Goal: Information Seeking & Learning: Learn about a topic

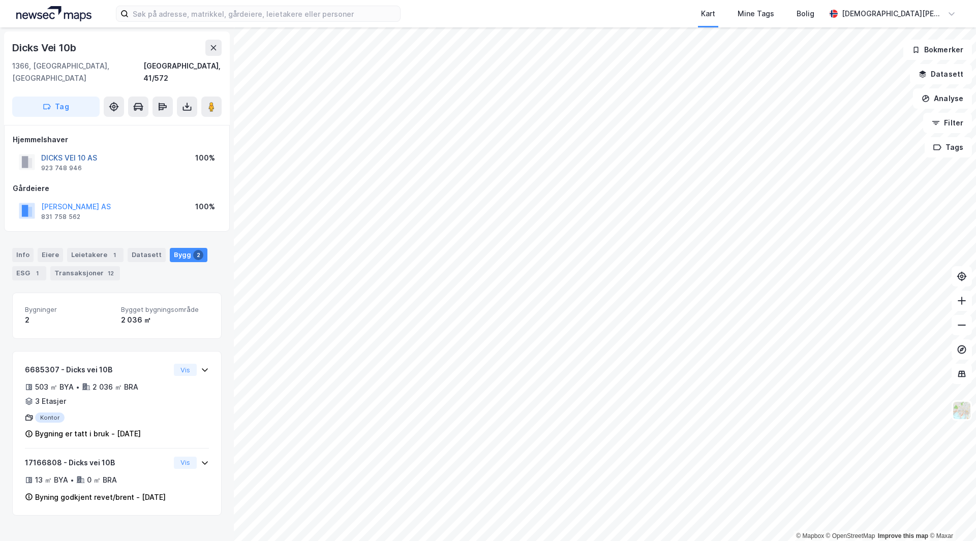
click at [0, 0] on button "DICKS VEI 10 AS" at bounding box center [0, 0] width 0 height 0
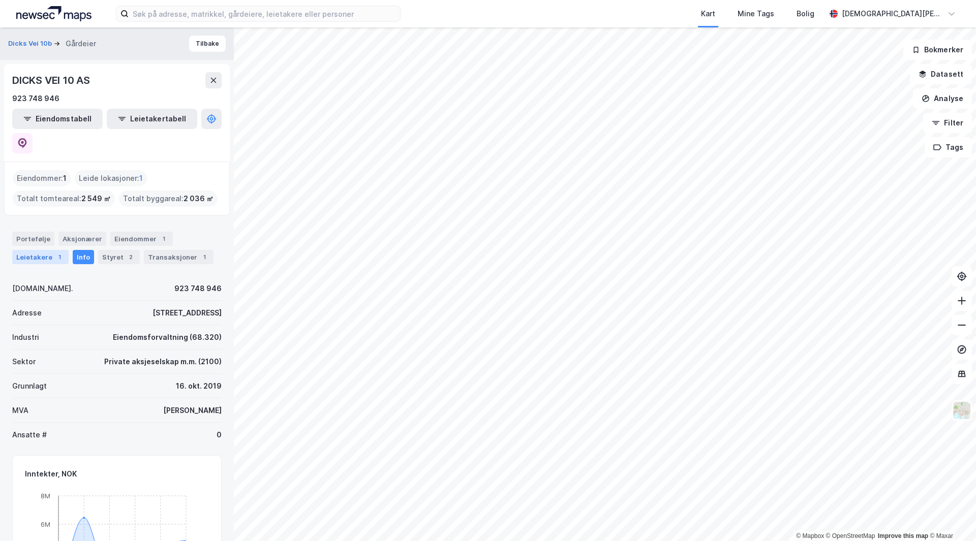
click at [53, 250] on div "Leietakere 1" at bounding box center [40, 257] width 56 height 14
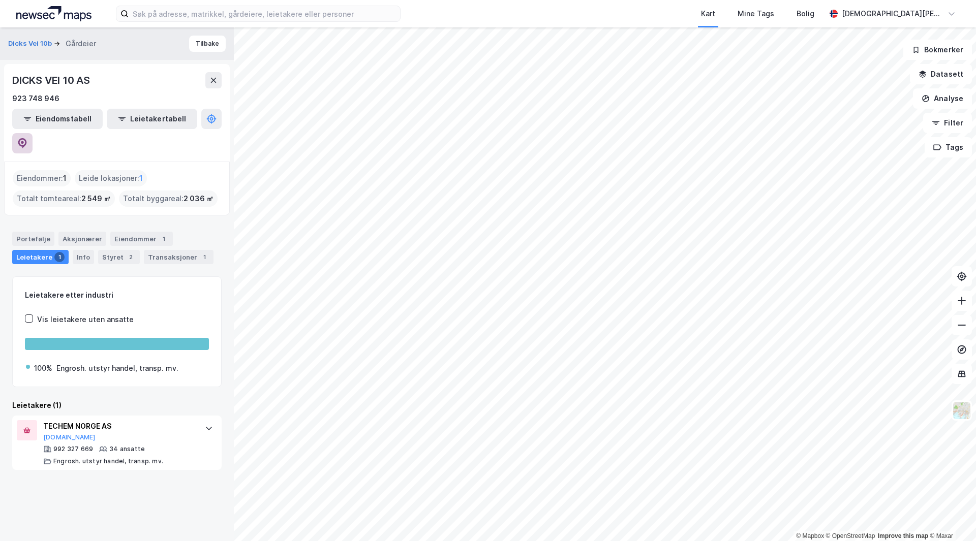
click at [27, 138] on icon at bounding box center [22, 143] width 10 height 10
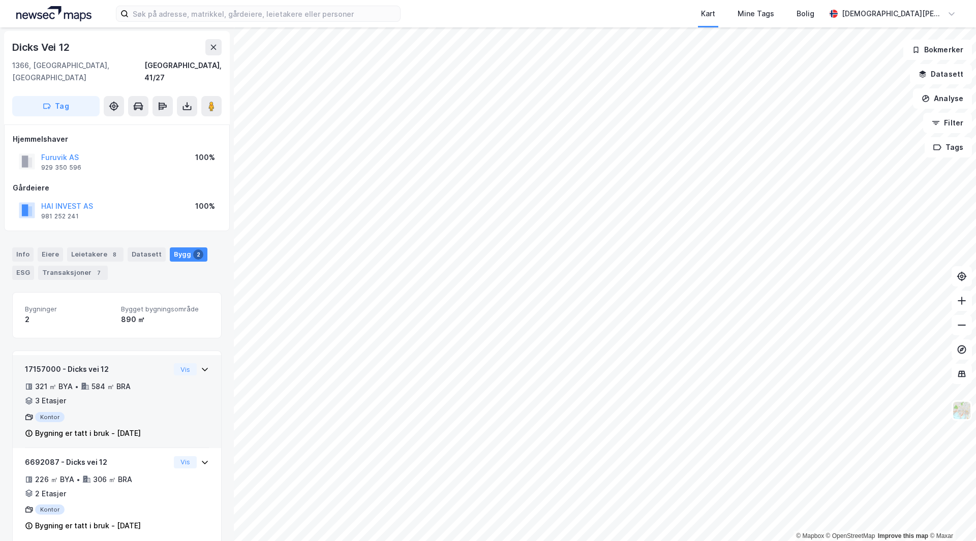
scroll to position [4, 0]
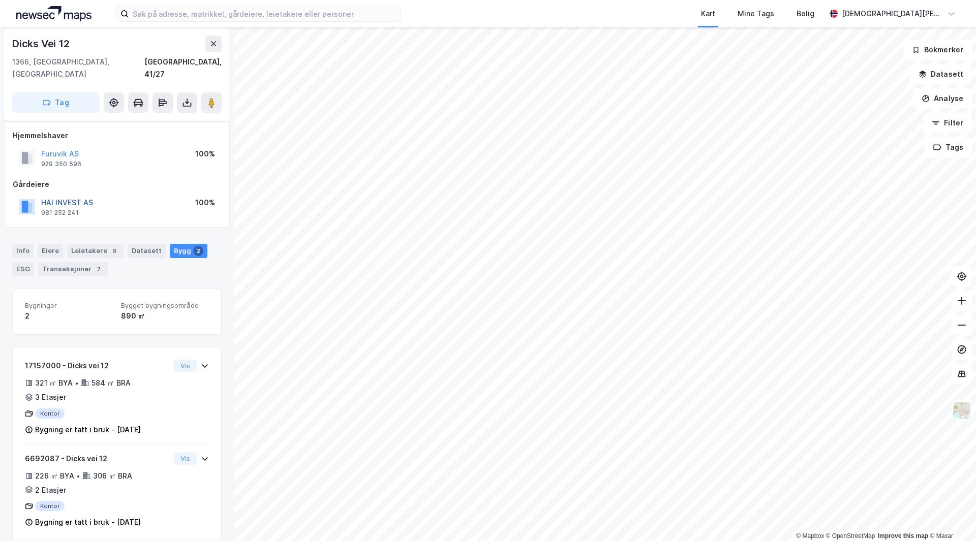
click at [0, 0] on button "HAI INVEST AS" at bounding box center [0, 0] width 0 height 0
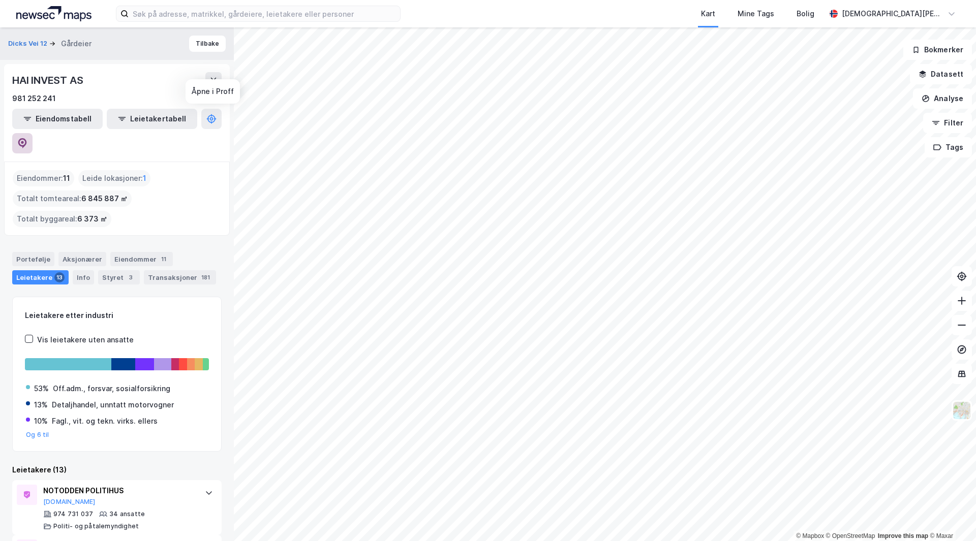
click at [27, 138] on icon at bounding box center [22, 143] width 9 height 10
click at [603, 541] on html "Kart Mine Tags Bolig [PERSON_NAME] © Mapbox © OpenStreetMap Improve this map © …" at bounding box center [488, 270] width 976 height 541
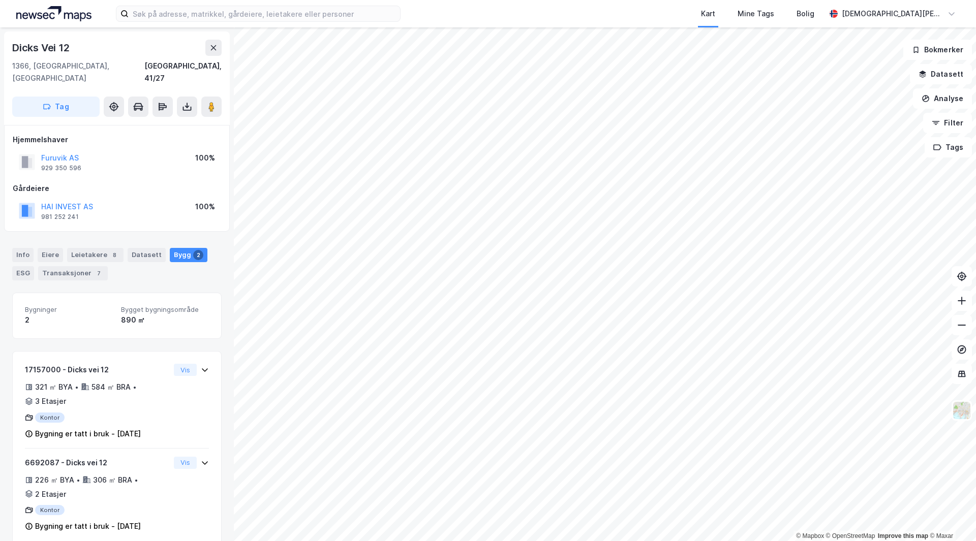
scroll to position [4, 0]
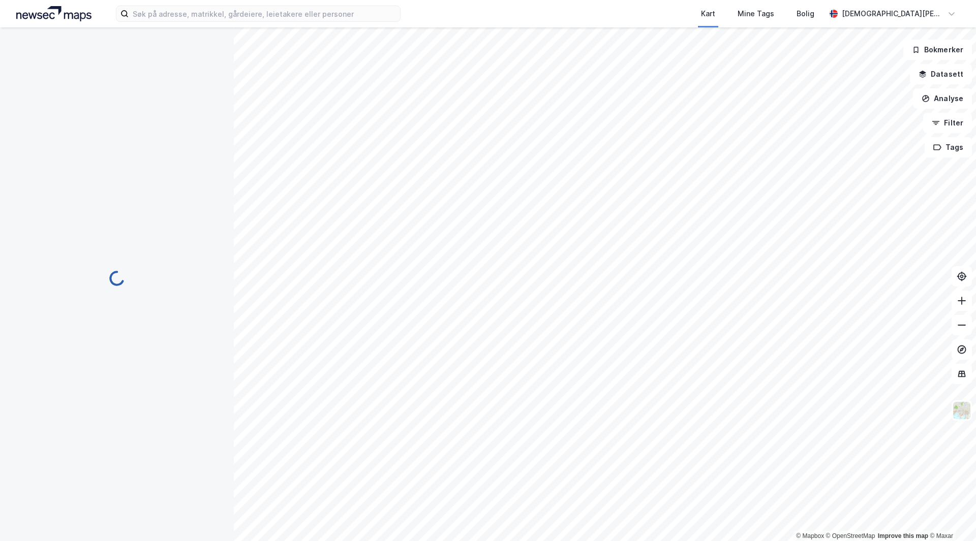
scroll to position [4, 0]
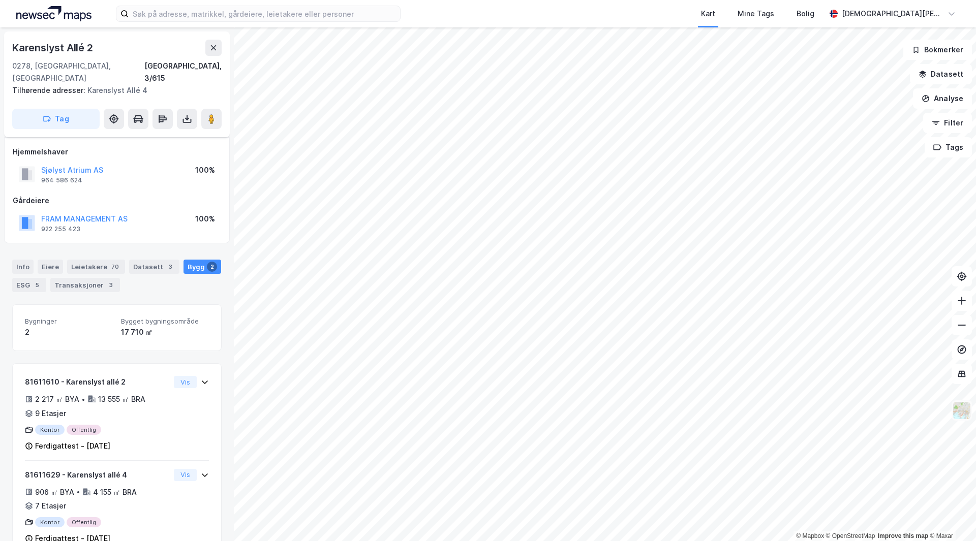
scroll to position [4, 0]
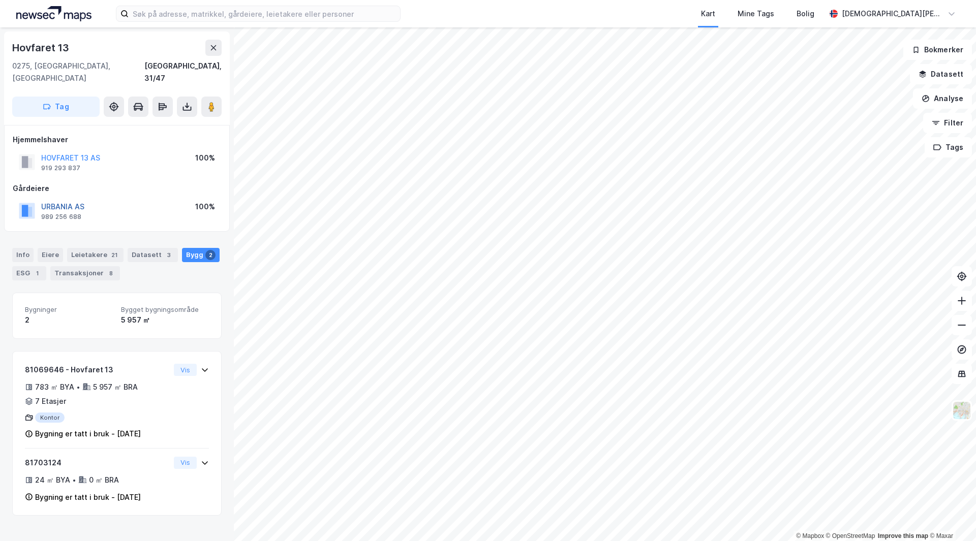
click at [0, 0] on button "URBANIA AS" at bounding box center [0, 0] width 0 height 0
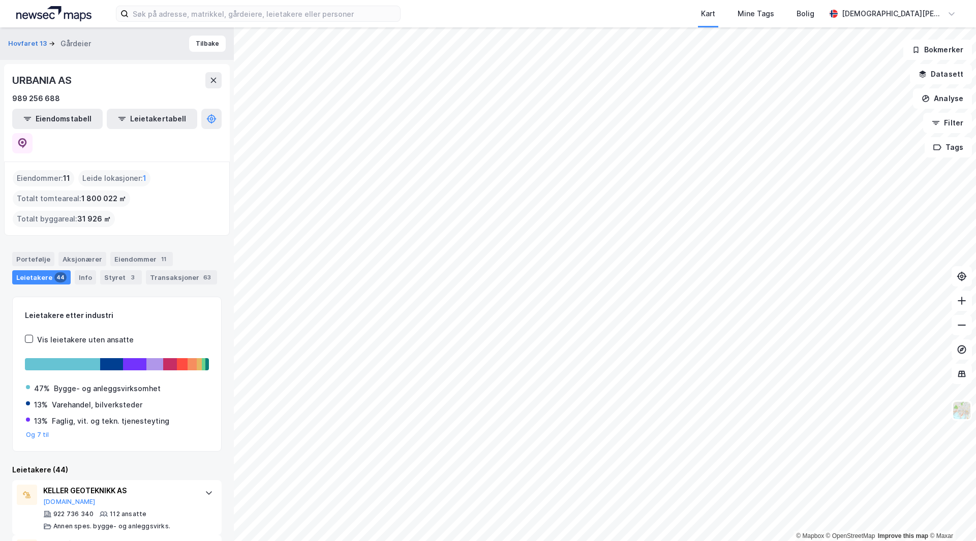
click at [224, 119] on div "URBANIA AS 989 256 688 Eiendomstabell Leietakertabell" at bounding box center [117, 113] width 226 height 98
click at [33, 133] on button at bounding box center [22, 143] width 20 height 20
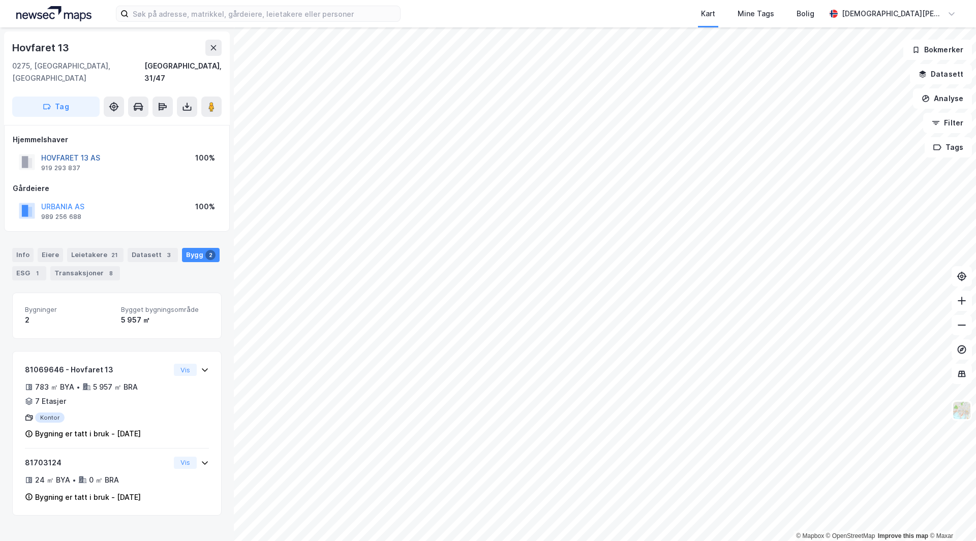
click at [0, 0] on button "HOVFARET 13 AS" at bounding box center [0, 0] width 0 height 0
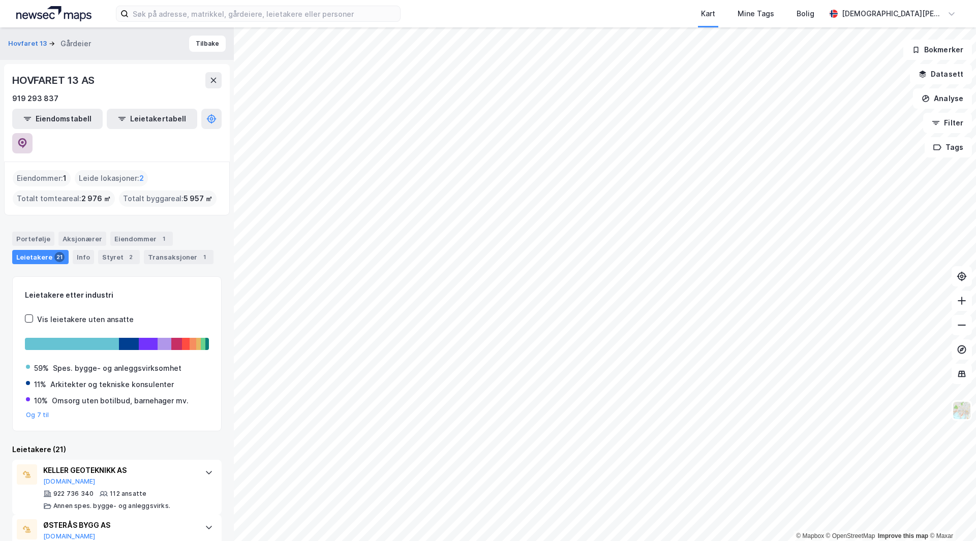
click at [33, 133] on button at bounding box center [22, 143] width 20 height 20
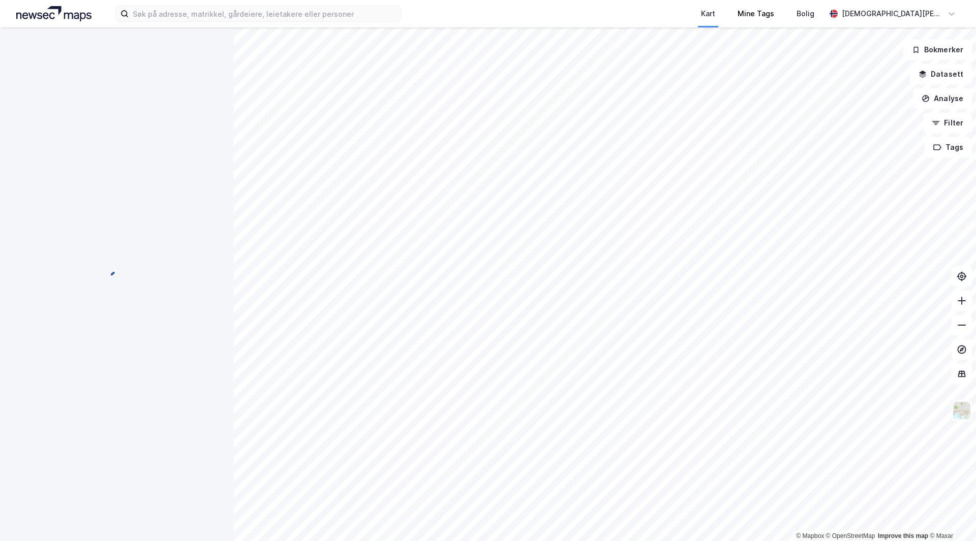
scroll to position [28, 0]
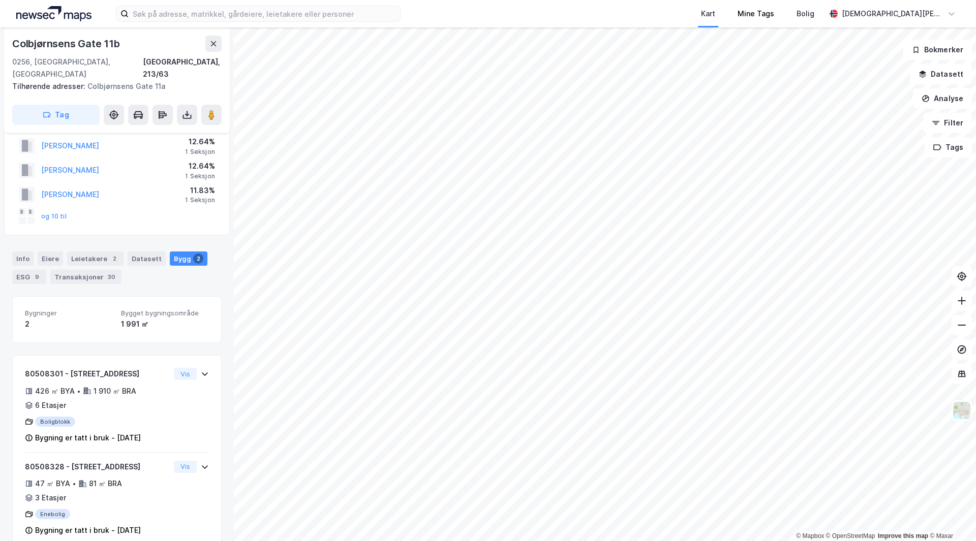
scroll to position [37, 0]
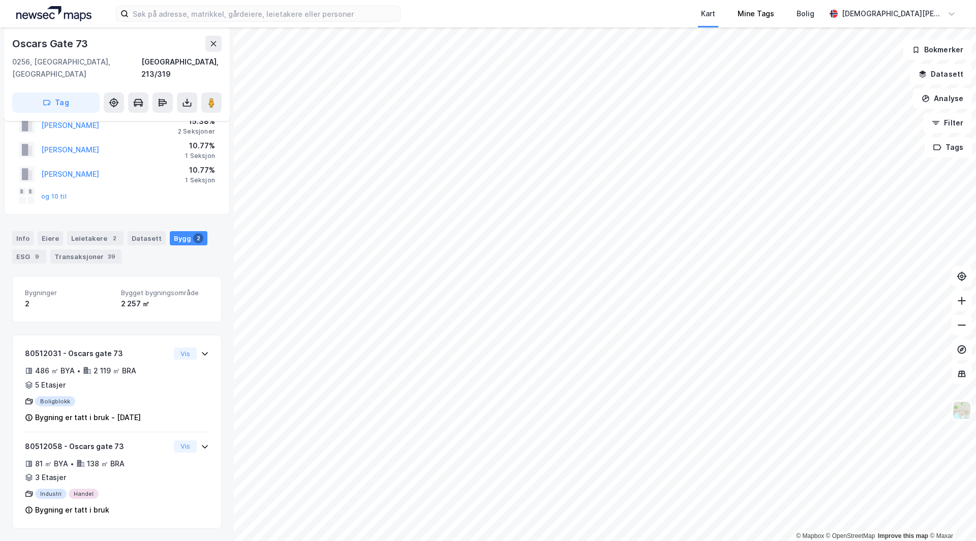
scroll to position [24, 0]
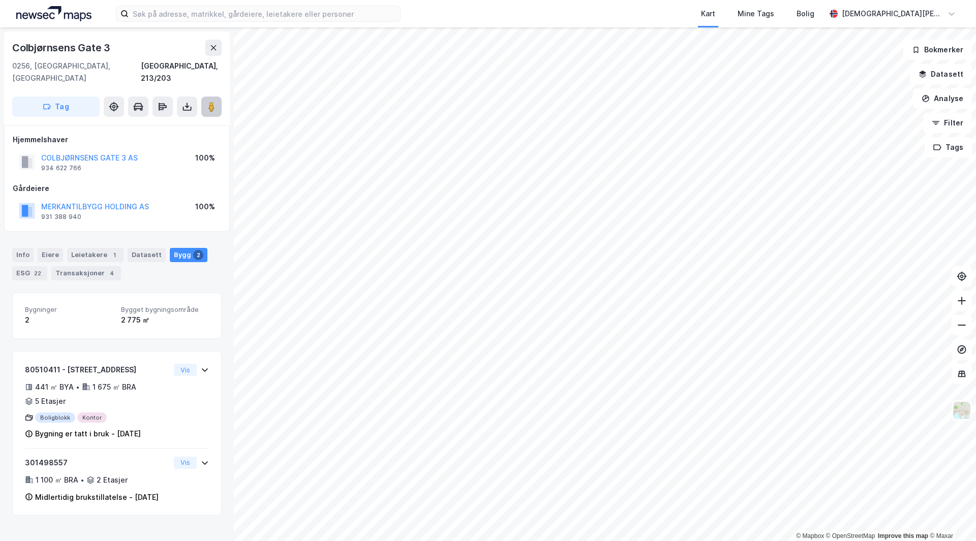
click at [212, 102] on image at bounding box center [211, 107] width 6 height 10
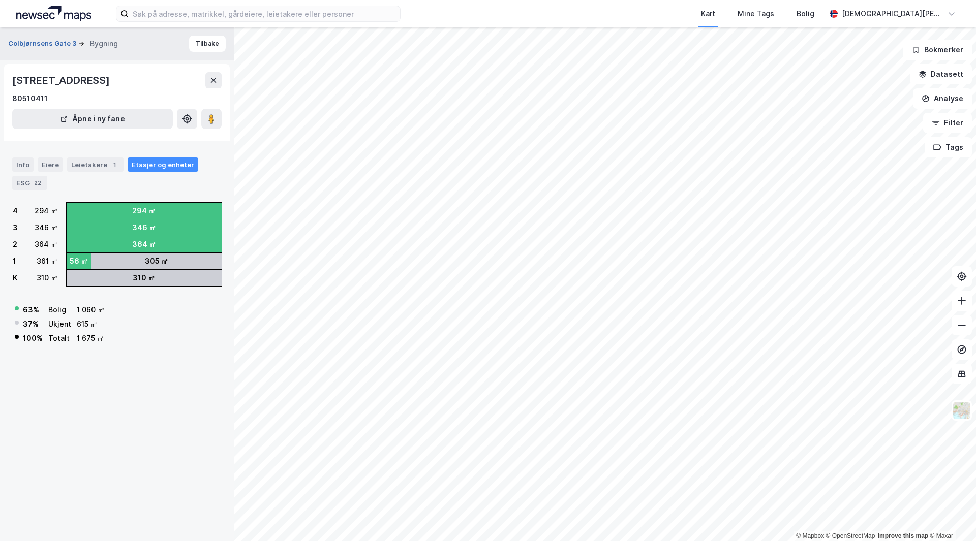
click at [43, 45] on button "Colbjørnsens Gate 3" at bounding box center [43, 44] width 70 height 10
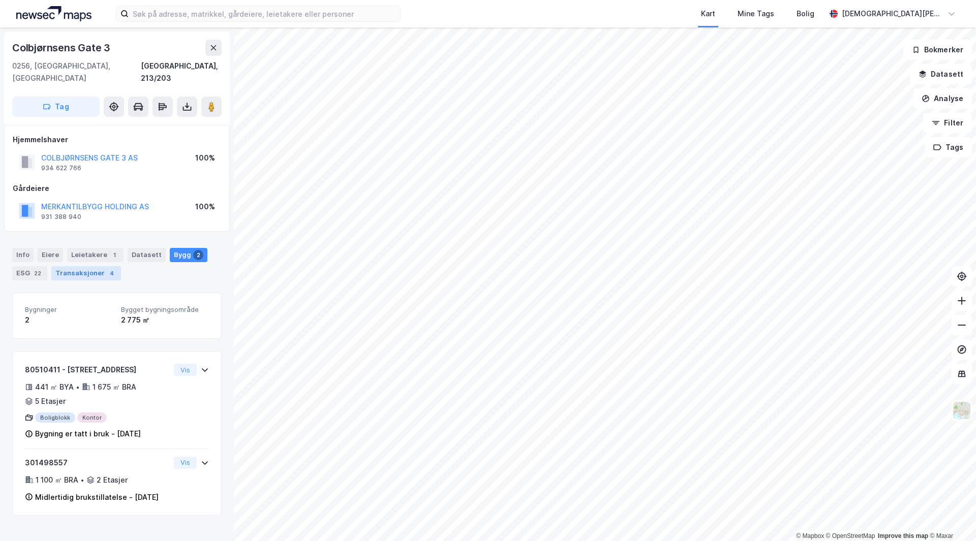
click at [94, 266] on div "Transaksjoner 4" at bounding box center [86, 273] width 70 height 14
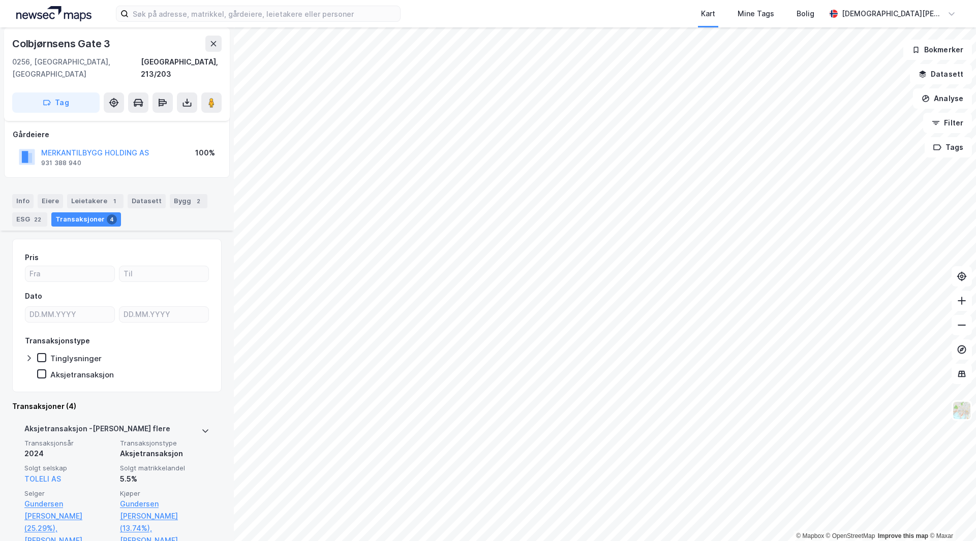
scroll to position [152, 0]
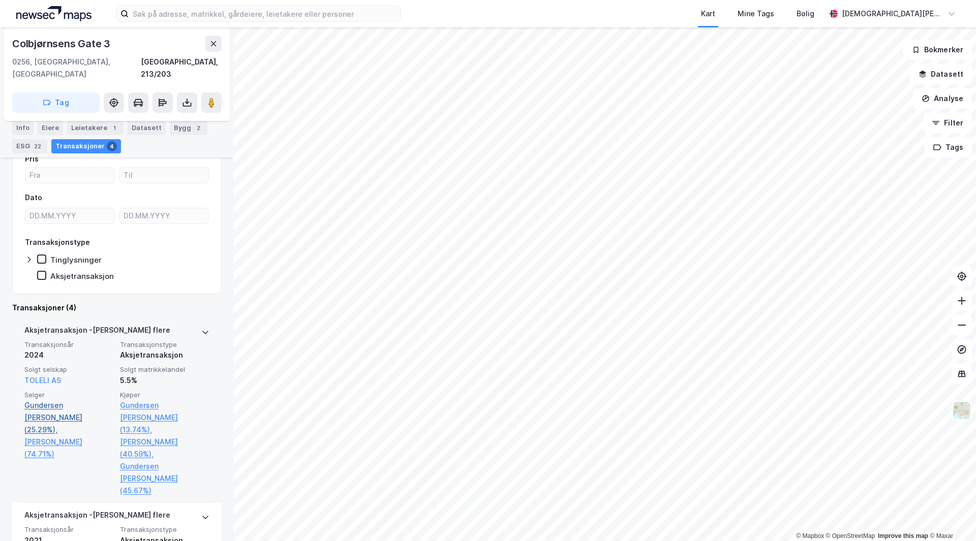
click at [35, 400] on link "Gundersen [PERSON_NAME] (25.29%)," at bounding box center [68, 418] width 89 height 37
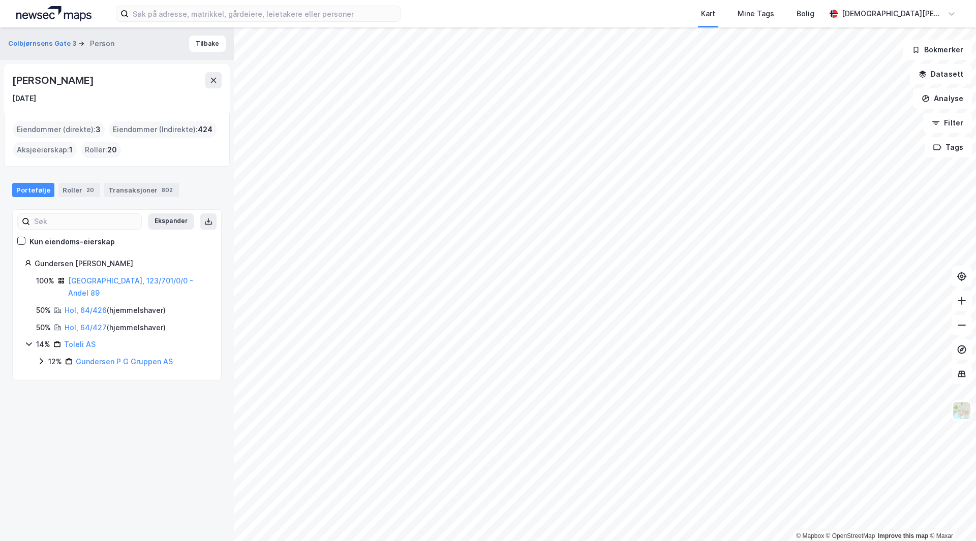
drag, startPoint x: 150, startPoint y: 80, endPoint x: 10, endPoint y: 69, distance: 140.7
click at [10, 69] on div "[PERSON_NAME] [DATE]" at bounding box center [117, 88] width 226 height 49
copy div "[PERSON_NAME]"
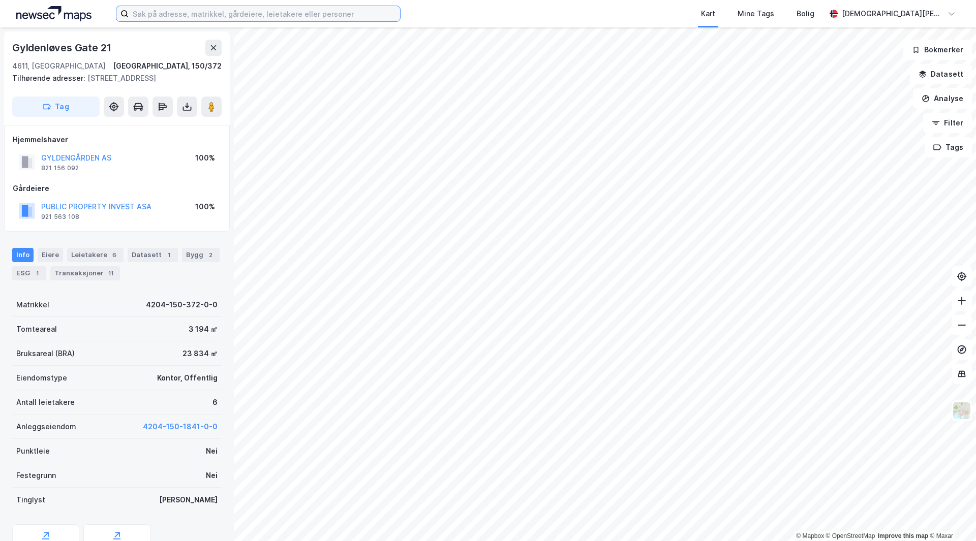
click at [226, 17] on input at bounding box center [264, 13] width 271 height 15
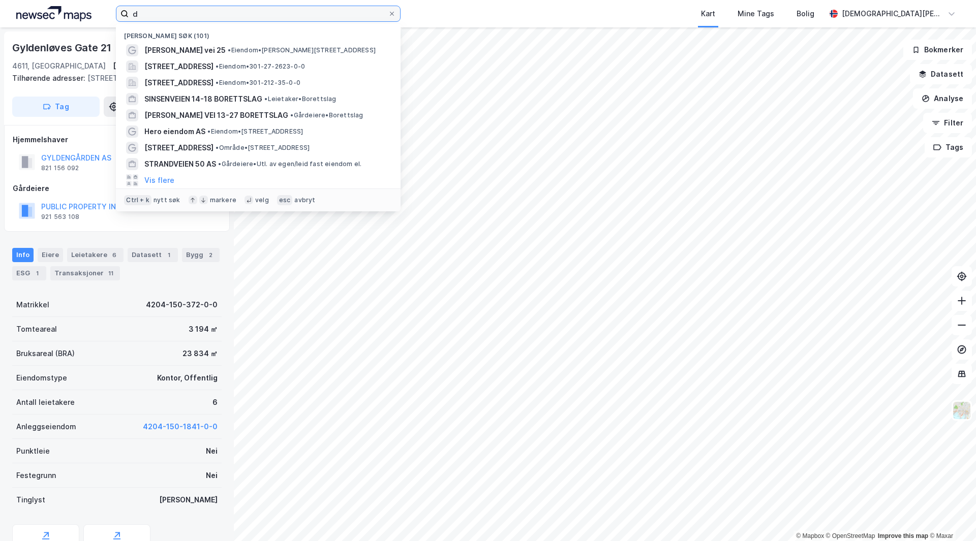
type input "d"
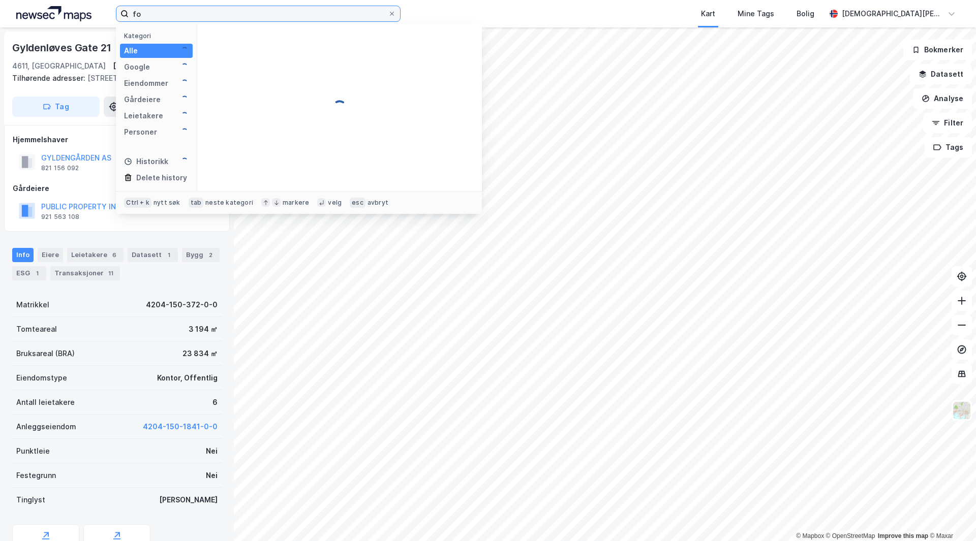
type input "f"
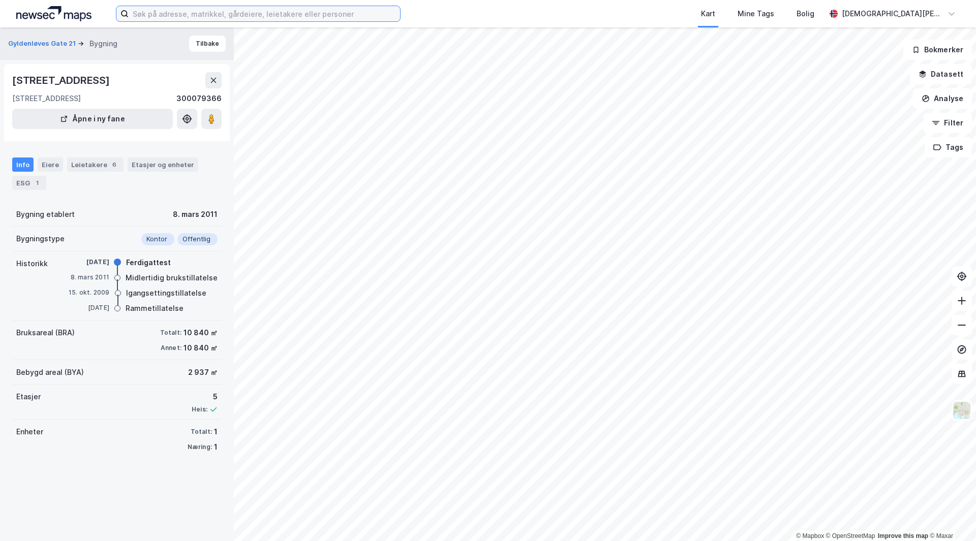
click at [200, 15] on input at bounding box center [264, 13] width 271 height 15
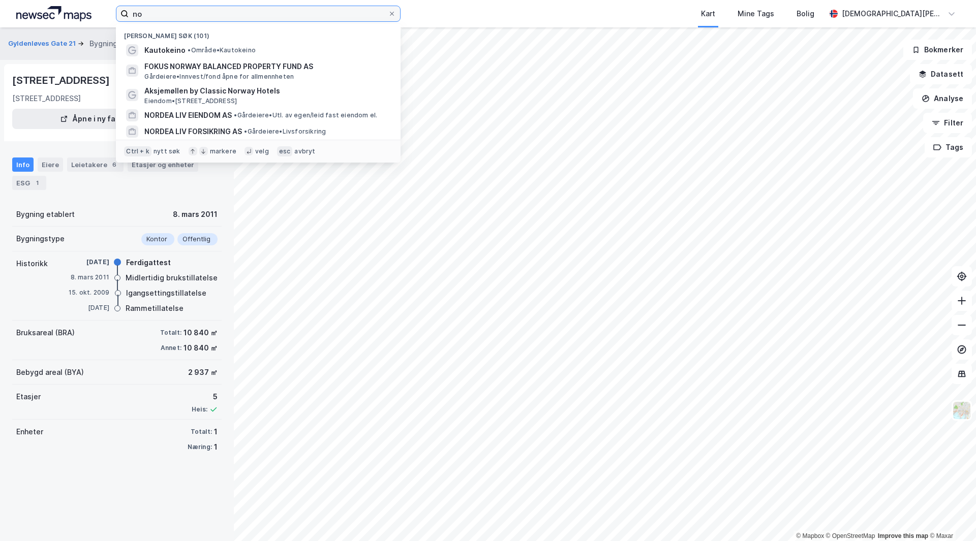
type input "n"
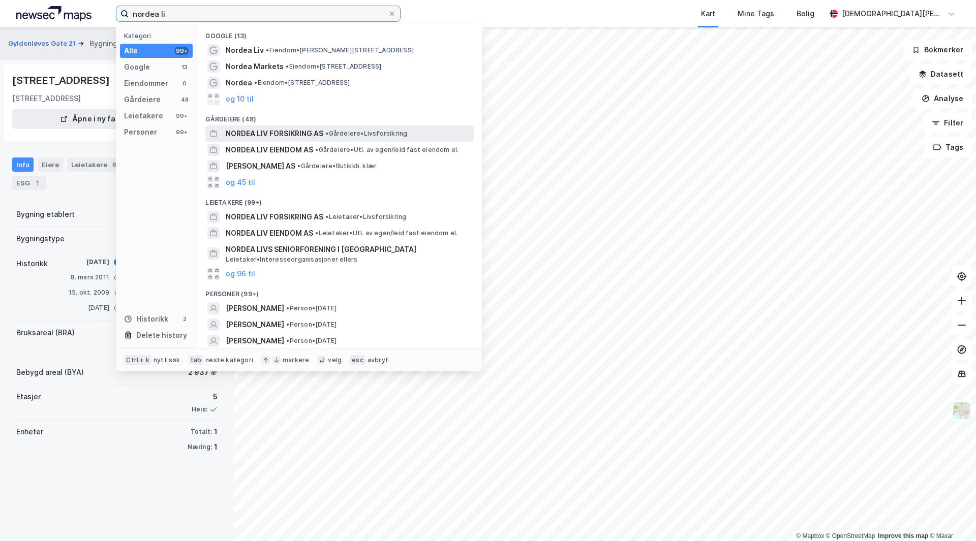
type input "nordea li"
click at [329, 128] on div "NORDEA LIV FORSIKRING AS • Gårdeiere • Livsforsikring" at bounding box center [349, 134] width 246 height 12
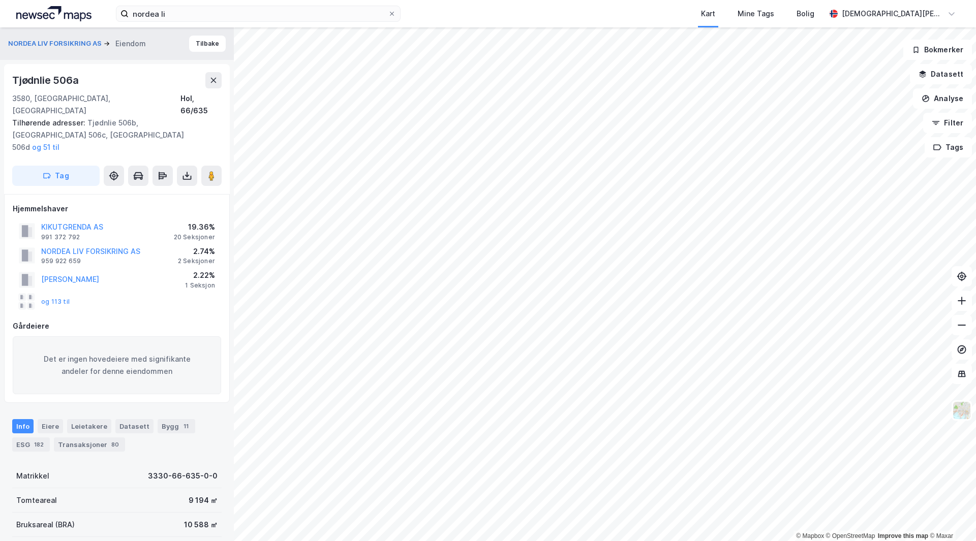
click at [173, 419] on div "Info Eiere Leietakere Datasett Bygg 11 ESG 182 Transaksjoner 80" at bounding box center [116, 435] width 209 height 33
click at [181, 421] on div "11" at bounding box center [186, 426] width 10 height 10
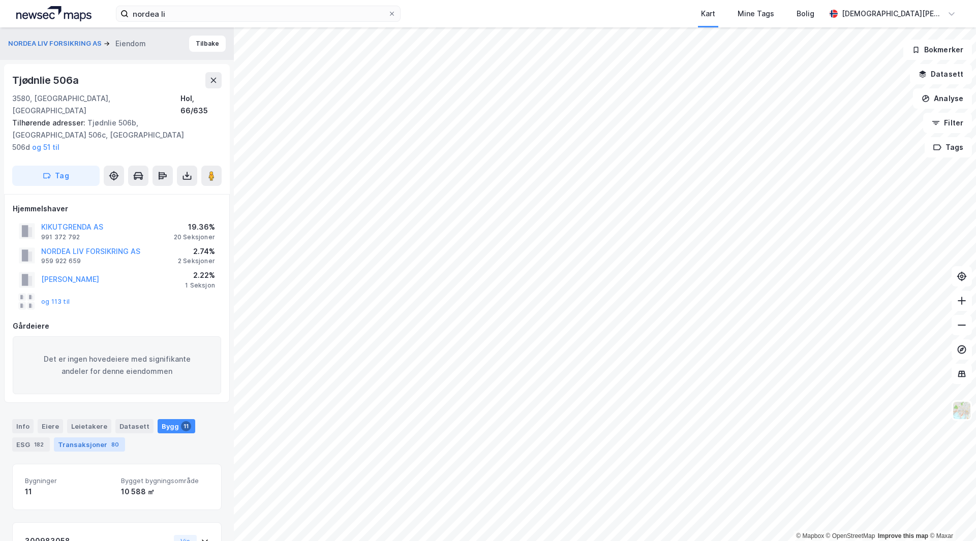
click at [101, 438] on div "Transaksjoner 80" at bounding box center [89, 445] width 71 height 14
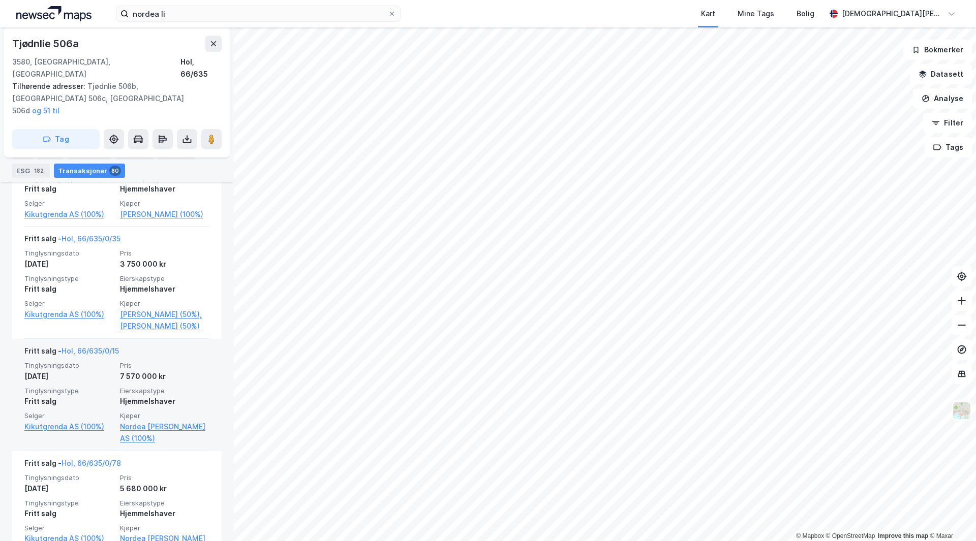
scroll to position [1665, 0]
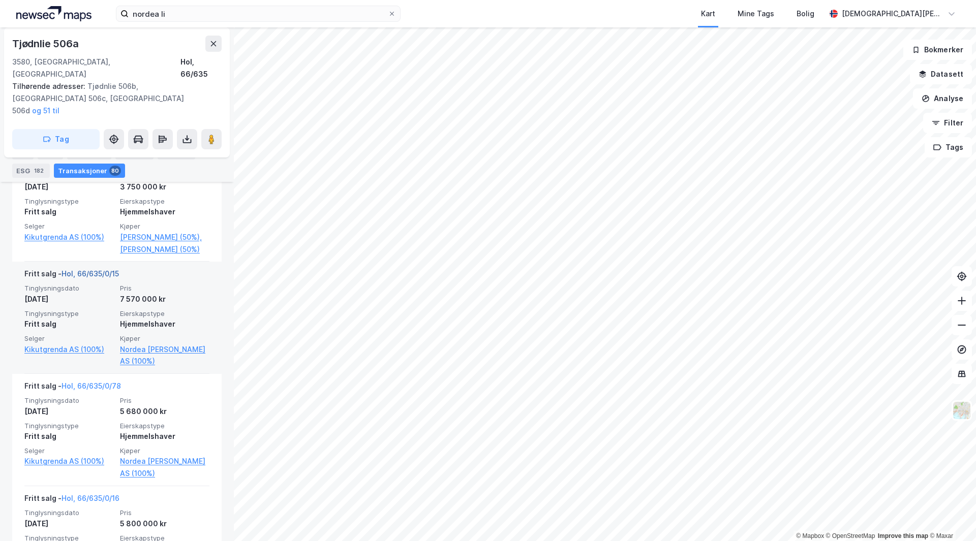
click at [94, 269] on link "Hol, 66/635/0/15" at bounding box center [90, 273] width 57 height 9
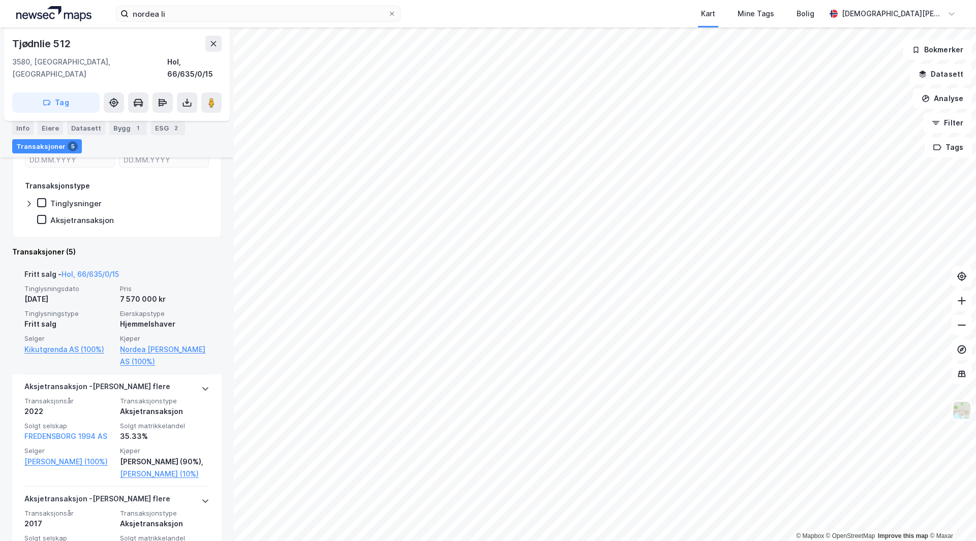
scroll to position [203, 0]
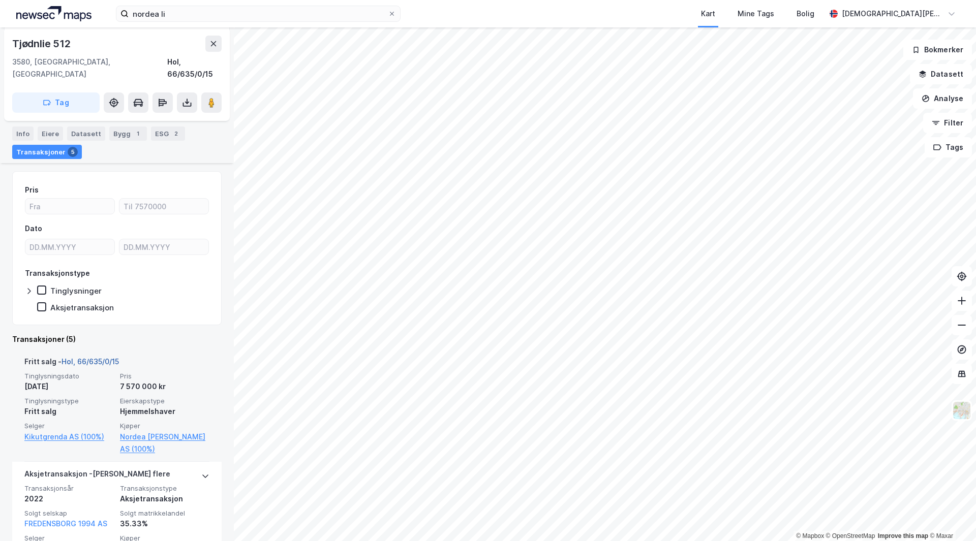
click at [90, 357] on link "Hol, 66/635/0/15" at bounding box center [90, 361] width 57 height 9
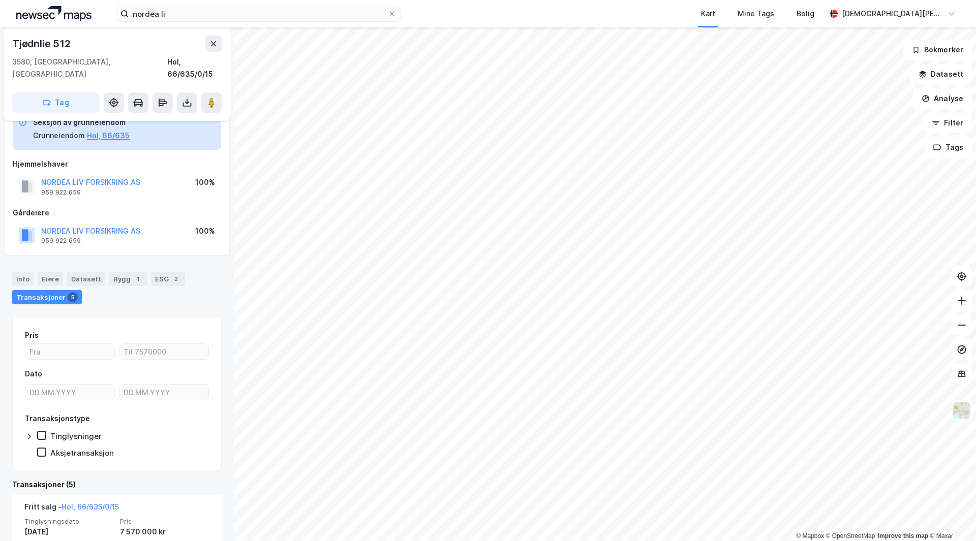
scroll to position [0, 0]
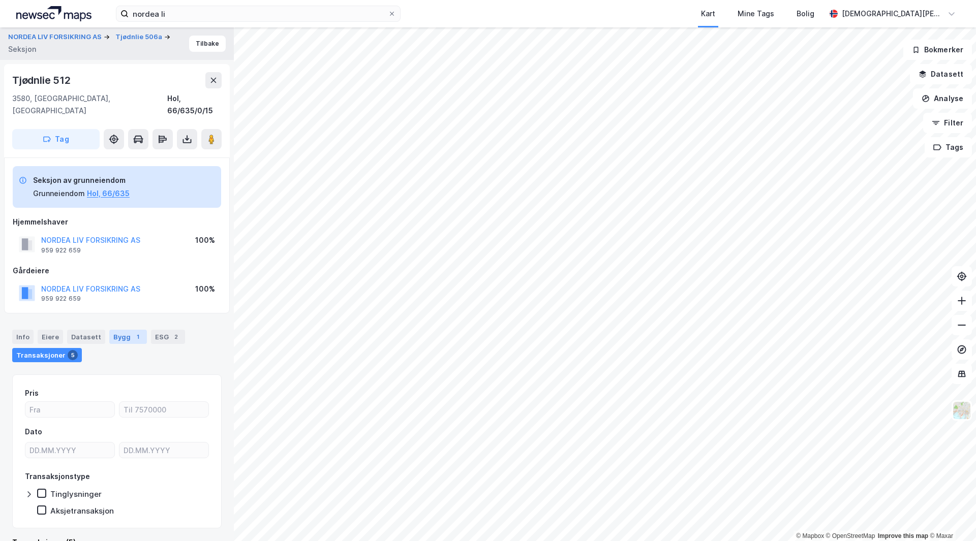
click at [127, 330] on div "Bygg 1" at bounding box center [128, 337] width 38 height 14
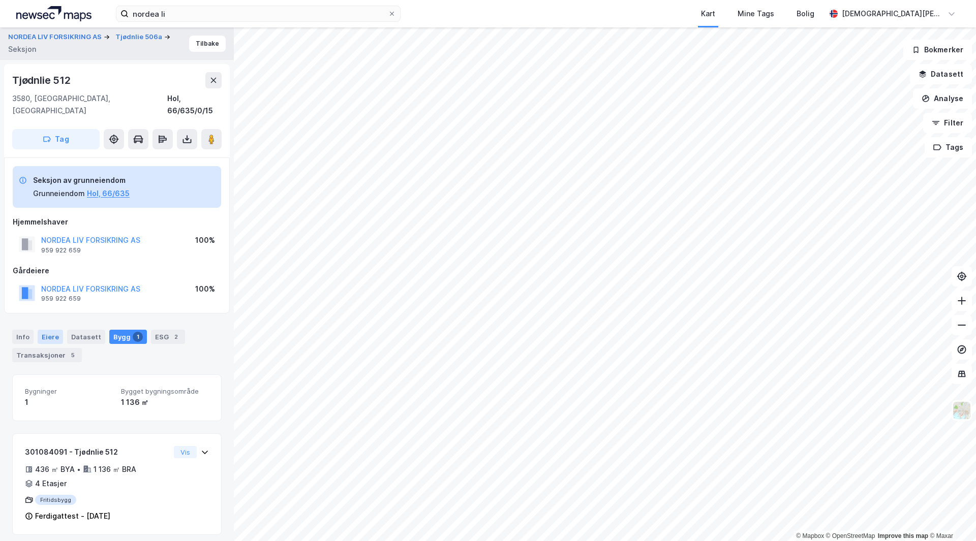
click at [44, 330] on div "Eiere" at bounding box center [50, 337] width 25 height 14
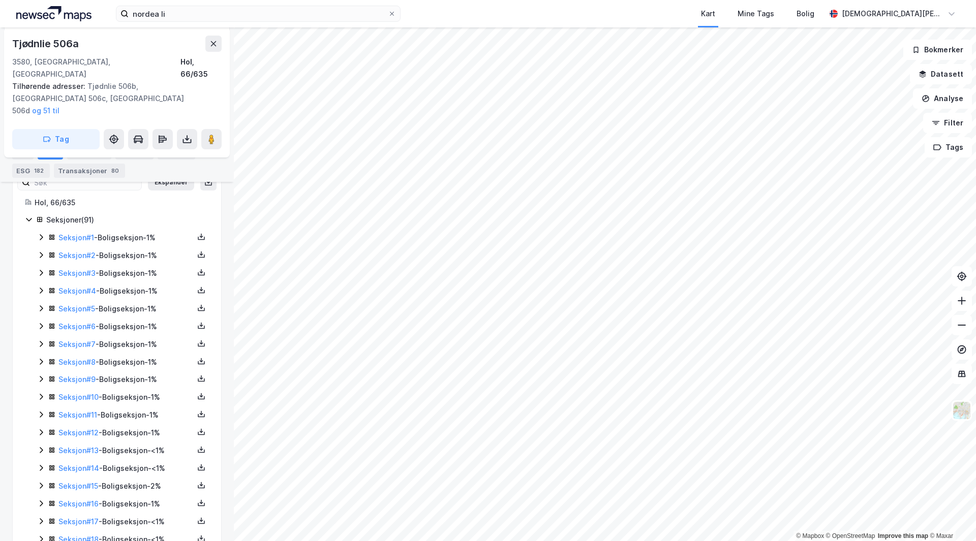
scroll to position [312, 0]
click at [39, 464] on icon at bounding box center [41, 468] width 8 height 8
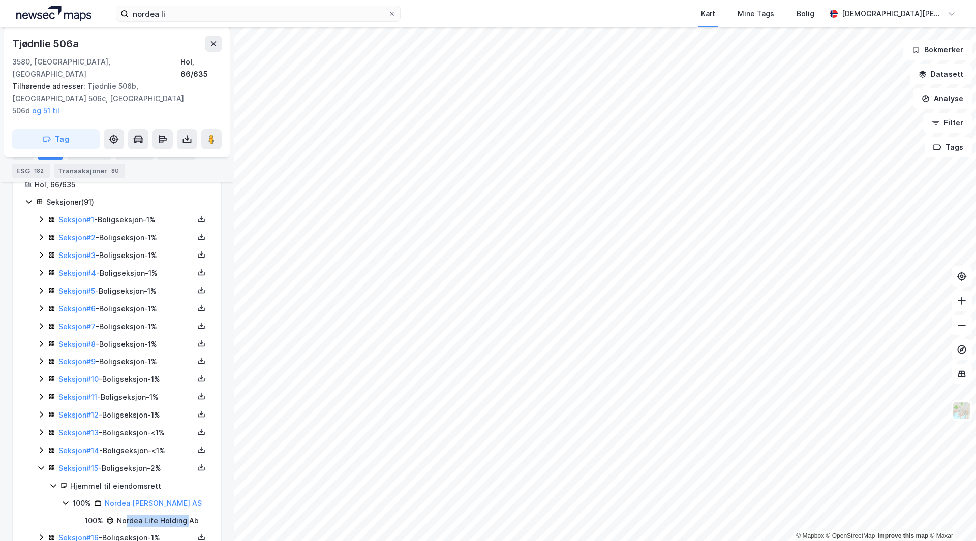
drag, startPoint x: 128, startPoint y: 496, endPoint x: 187, endPoint y: 498, distance: 59.5
click at [187, 515] on div "Nordea Life Holding Ab" at bounding box center [158, 521] width 82 height 12
click at [0, 370] on div "NORDEA LIV FORSIKRING AS Eiendom Tilbake Tjødnlie 506a 3580, Geilo, Buskerud Ho…" at bounding box center [117, 284] width 234 height 514
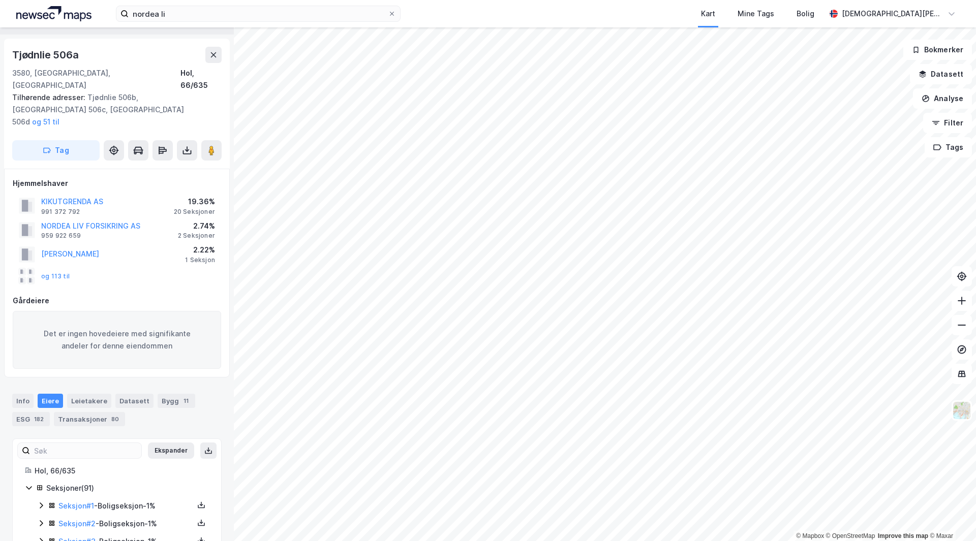
scroll to position [0, 0]
